Goal: Information Seeking & Learning: Learn about a topic

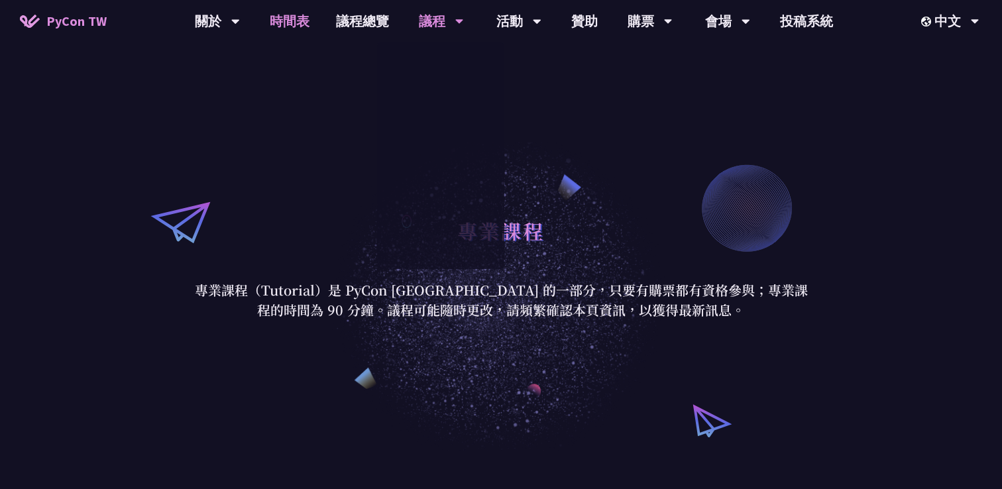
click at [300, 17] on link "時間表" at bounding box center [289, 21] width 66 height 42
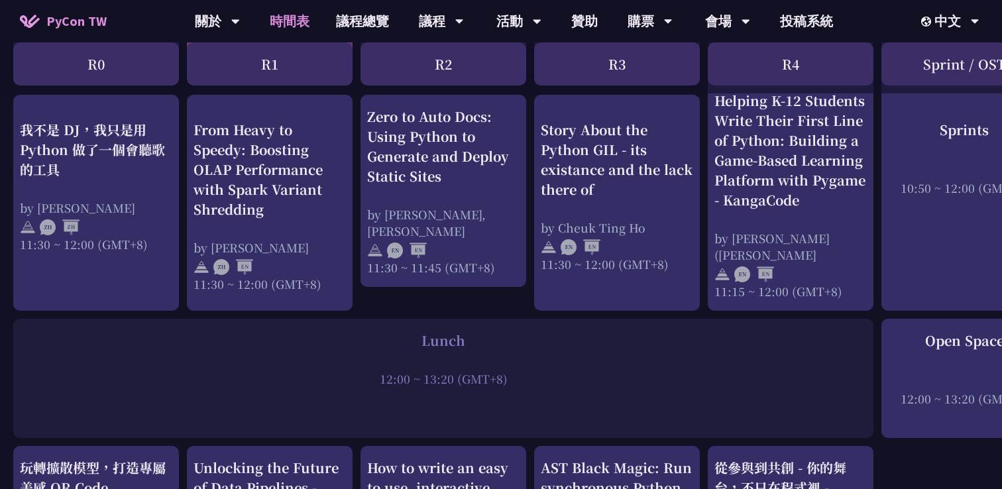
scroll to position [770, 0]
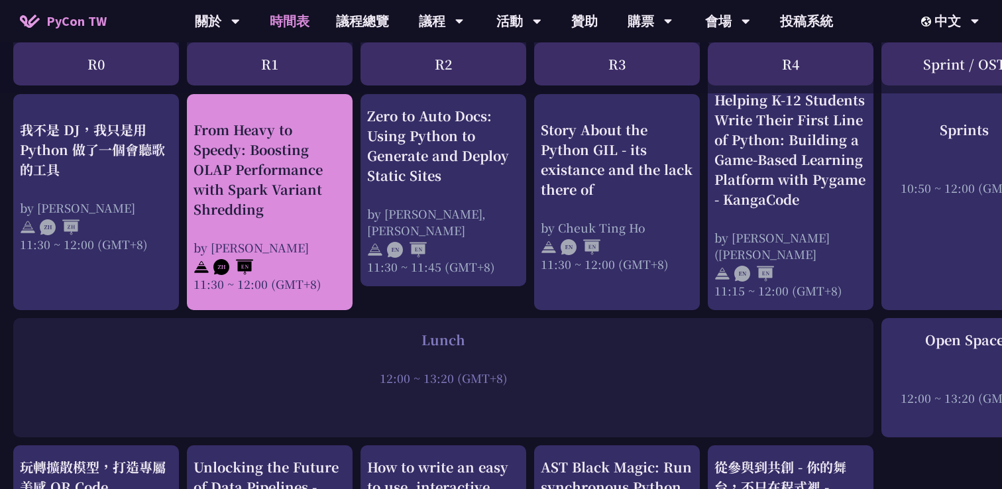
click at [286, 204] on div "From Heavy to Speedy: Boosting OLAP Performance with Spark Variant Shredding" at bounding box center [269, 168] width 152 height 99
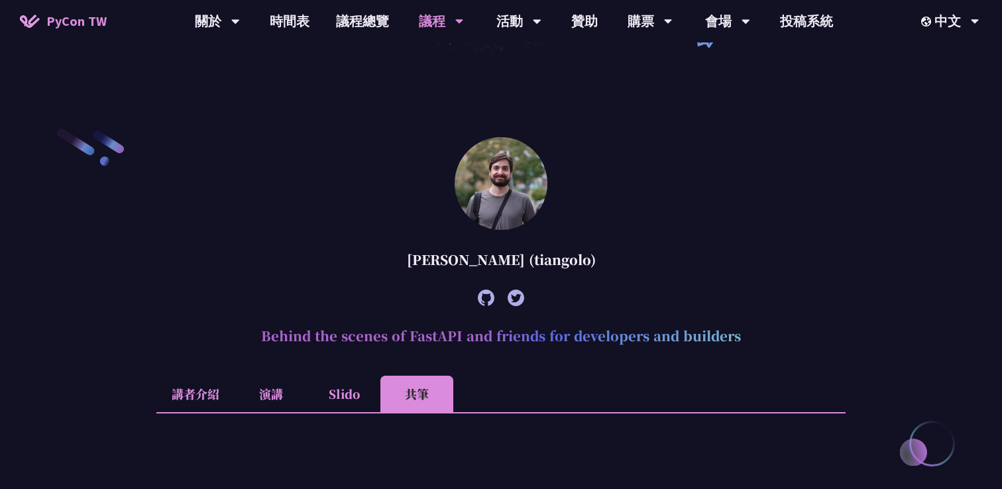
scroll to position [313, 0]
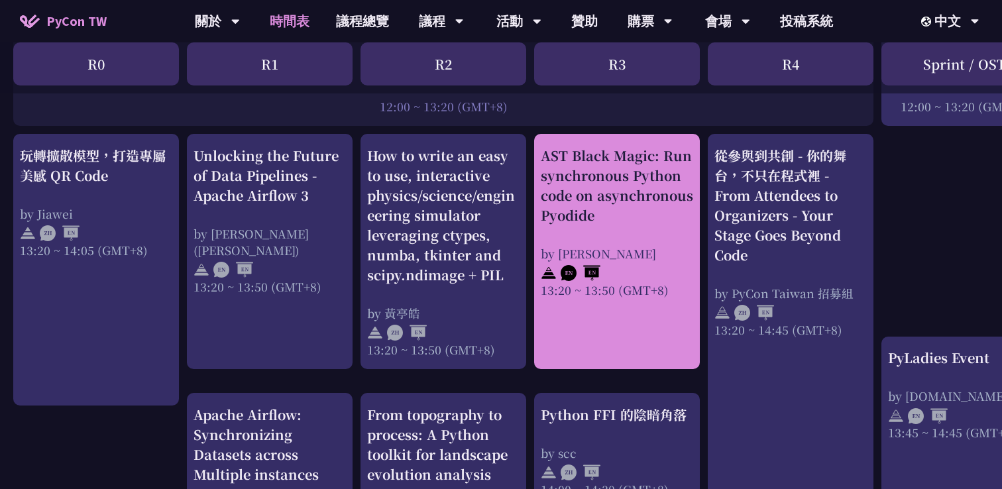
scroll to position [1079, 0]
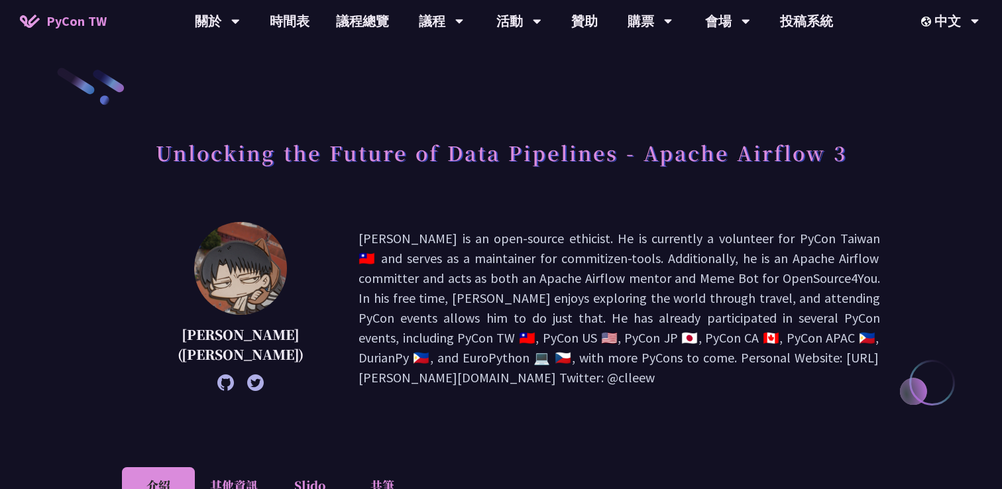
click at [585, 159] on h1 "Unlocking the Future of Data Pipelines - Apache Airflow 3" at bounding box center [501, 153] width 691 height 40
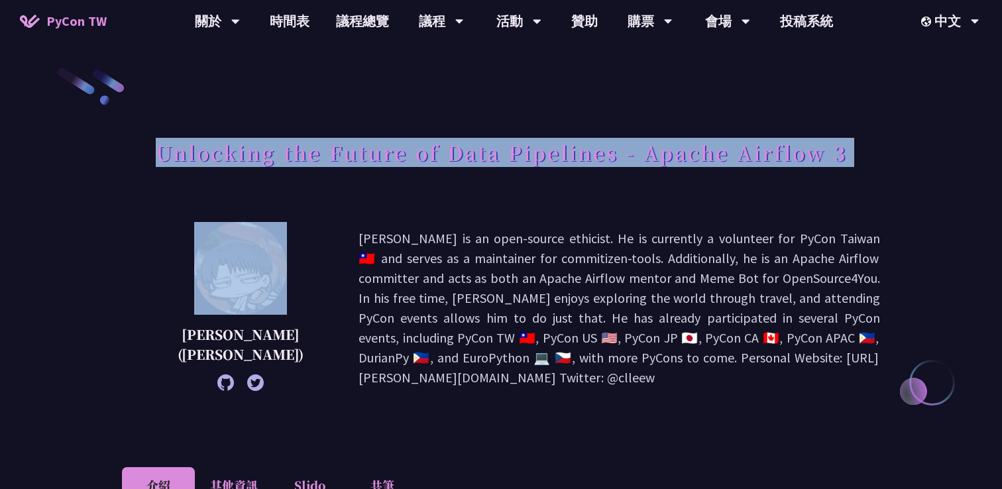
click at [585, 159] on h1 "Unlocking the Future of Data Pipelines - Apache Airflow 3" at bounding box center [501, 153] width 691 height 40
click at [577, 168] on div at bounding box center [577, 168] width 0 height 0
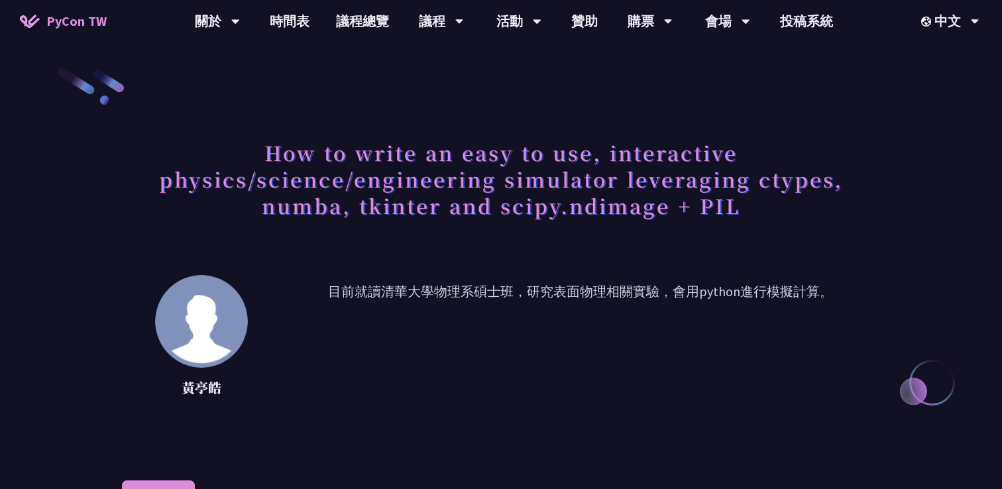
click at [584, 153] on h1 "How to write an easy to use, interactive physics/science/engineering simulator …" at bounding box center [501, 179] width 758 height 93
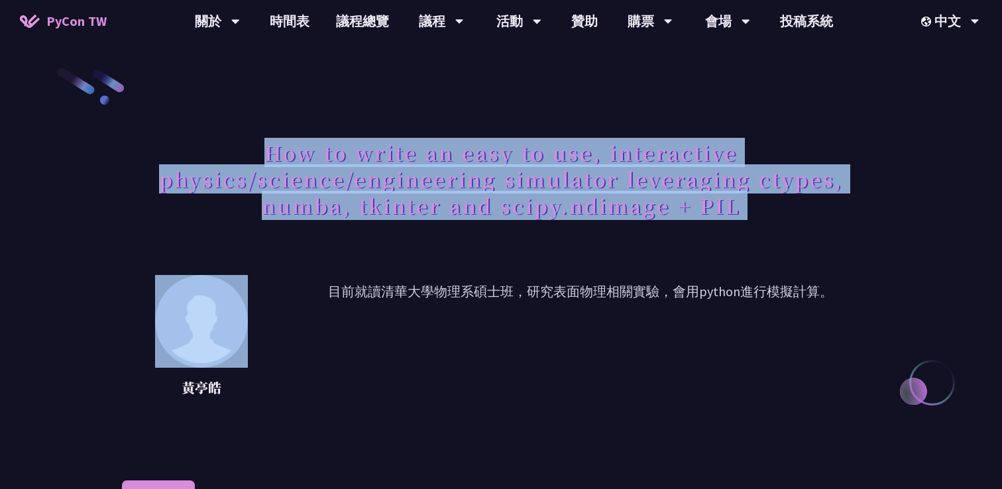
click at [584, 153] on h1 "How to write an easy to use, interactive physics/science/engineering simulator …" at bounding box center [501, 179] width 758 height 93
click at [575, 120] on div at bounding box center [575, 120] width 0 height 0
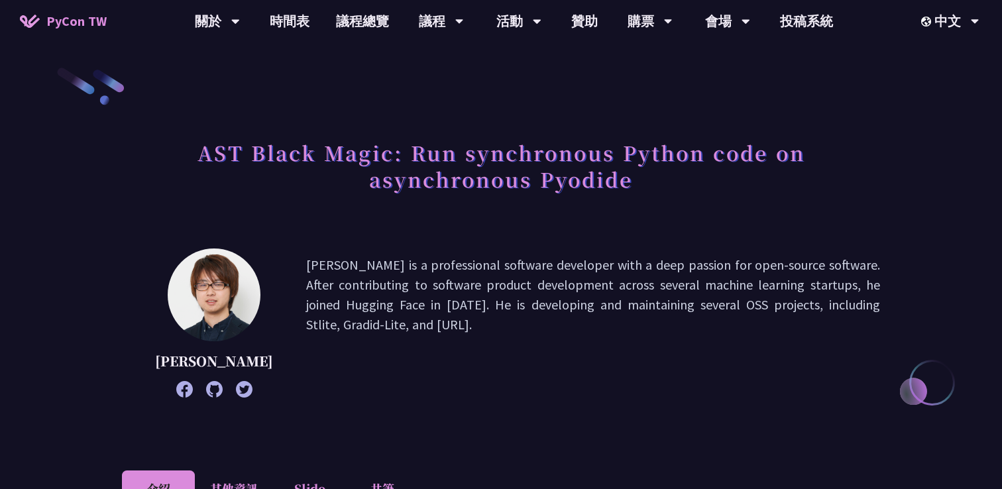
click at [582, 157] on h1 "AST Black Magic: Run synchronous Python code on asynchronous Pyodide" at bounding box center [501, 166] width 758 height 66
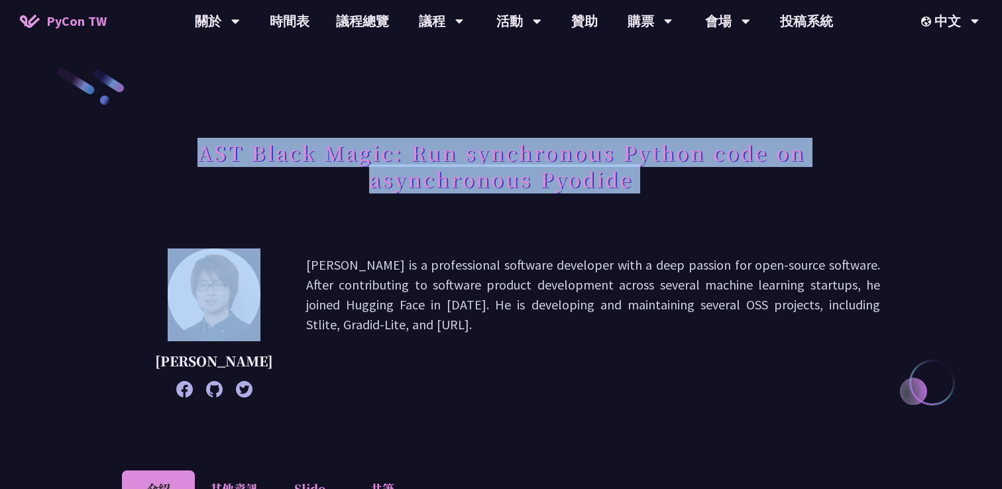
click at [582, 157] on h1 "AST Black Magic: Run synchronous Python code on asynchronous Pyodide" at bounding box center [501, 166] width 758 height 66
click at [573, 120] on div at bounding box center [573, 120] width 0 height 0
